Goal: Task Accomplishment & Management: Manage account settings

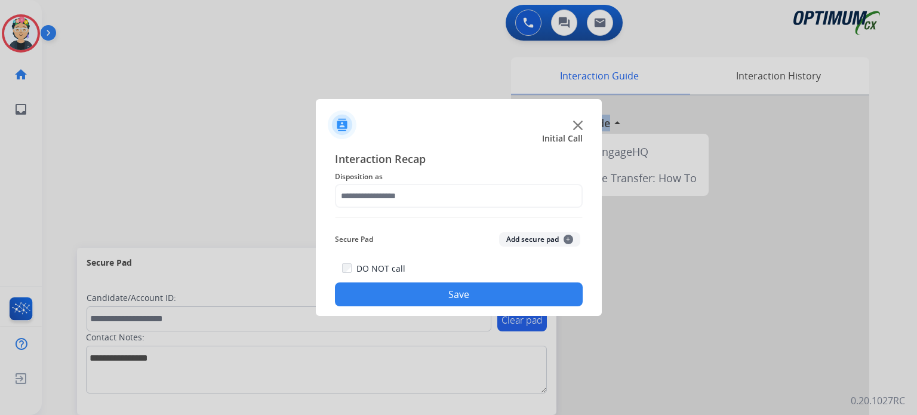
click at [580, 124] on img at bounding box center [578, 126] width 10 height 10
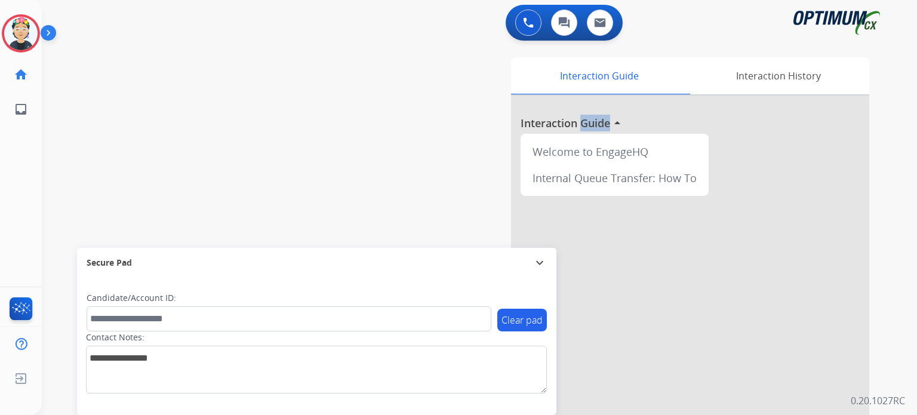
click at [580, 124] on div at bounding box center [690, 317] width 358 height 445
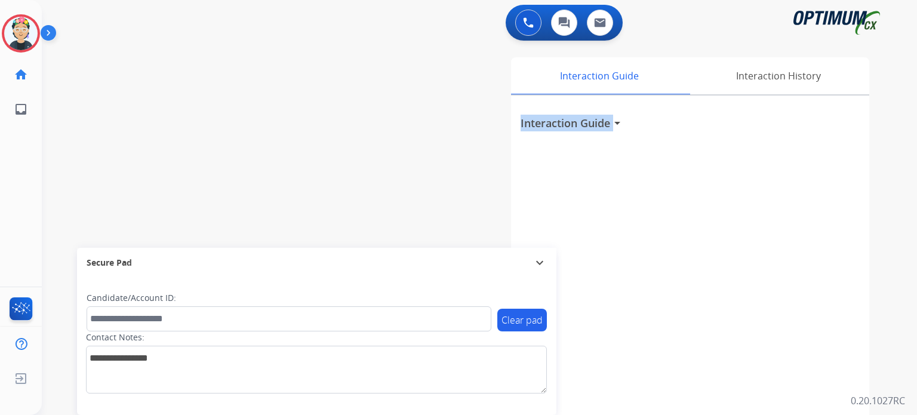
click at [580, 124] on h3 "Interaction Guide" at bounding box center [565, 123] width 90 height 17
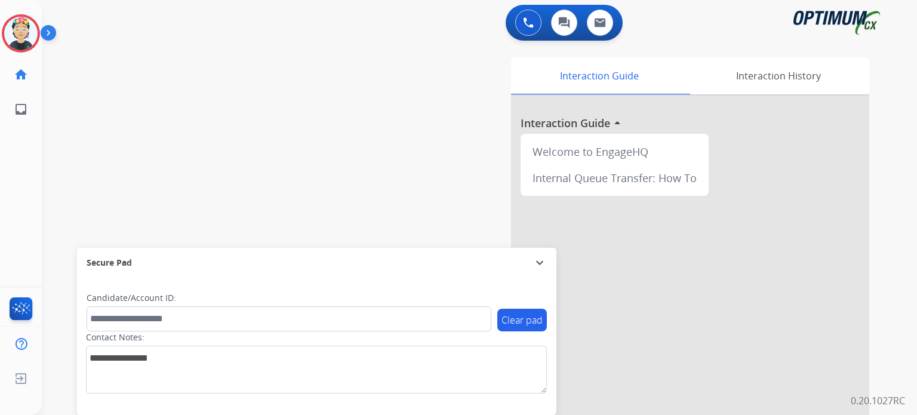
click at [24, 56] on div "Eimy Research / Special Project Edit Avatar Agent: [PERSON_NAME] Profile: Gen_B…" at bounding box center [21, 63] width 42 height 127
click at [14, 45] on img at bounding box center [20, 33] width 33 height 33
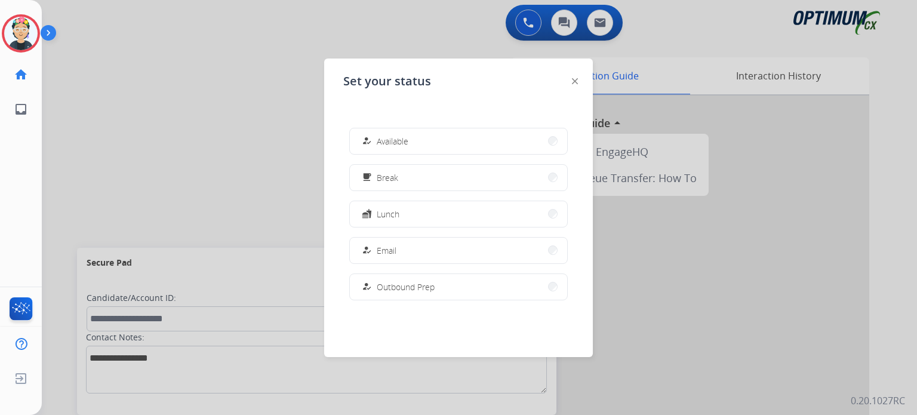
scroll to position [297, 0]
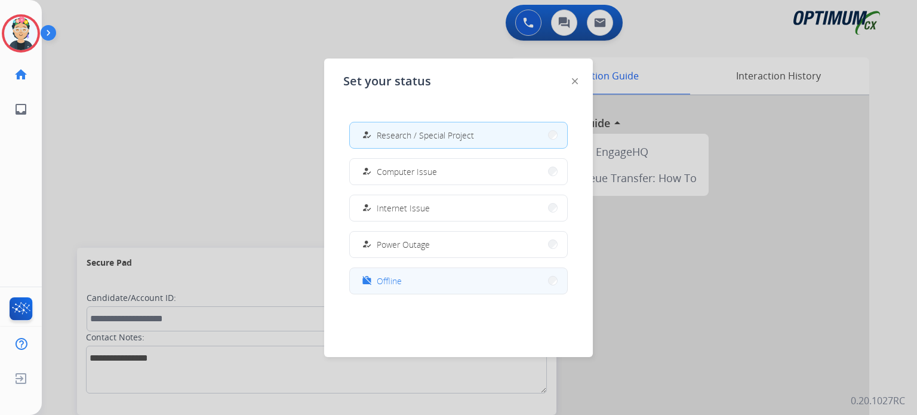
drag, startPoint x: 462, startPoint y: 278, endPoint x: 477, endPoint y: 286, distance: 17.3
click at [462, 279] on button "work_off Offline" at bounding box center [458, 281] width 217 height 26
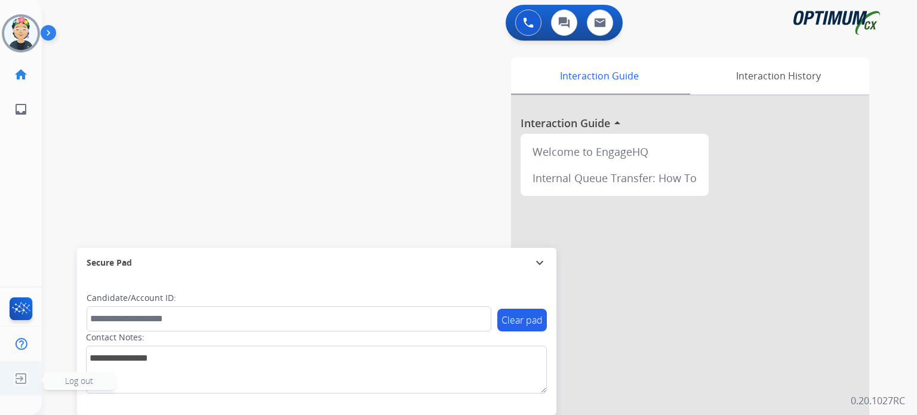
click at [56, 383] on span "Log out" at bounding box center [80, 381] width 72 height 18
click at [56, 384] on span "Log out" at bounding box center [80, 381] width 72 height 18
click at [69, 381] on span "Log out" at bounding box center [79, 380] width 28 height 11
